Goal: Navigation & Orientation: Find specific page/section

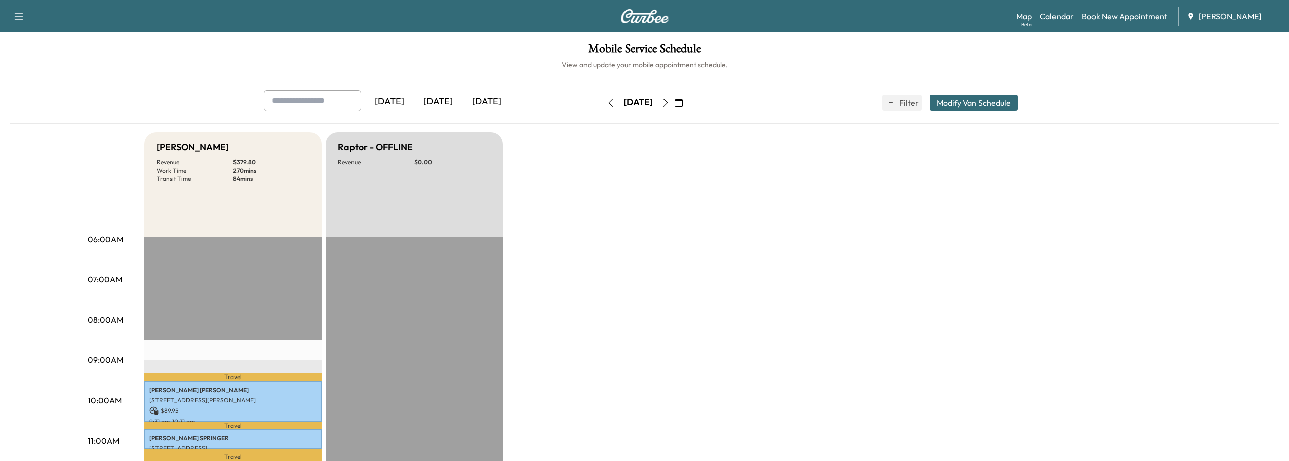
scroll to position [253, 0]
click at [670, 103] on icon "button" at bounding box center [665, 103] width 8 height 8
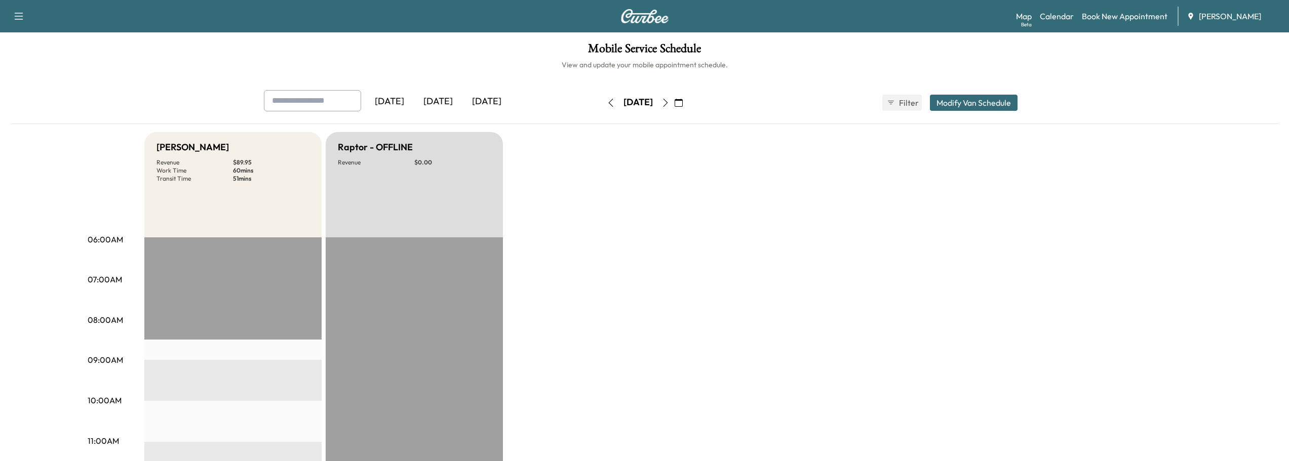
click at [607, 104] on icon "button" at bounding box center [611, 103] width 8 height 8
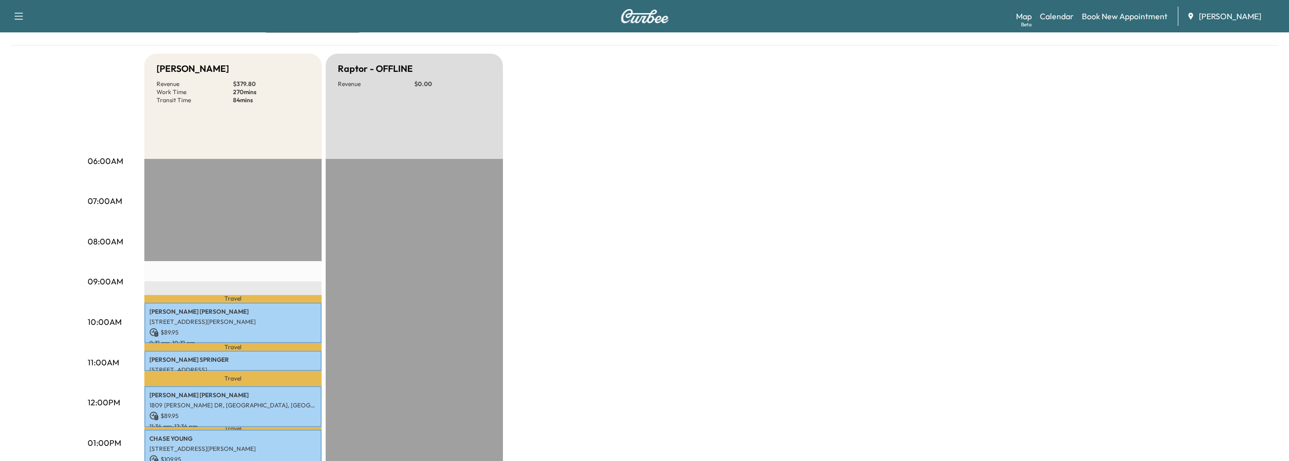
scroll to position [253, 0]
